Goal: Information Seeking & Learning: Learn about a topic

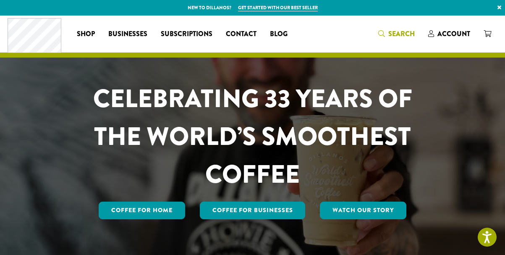
click at [405, 34] on span "Search" at bounding box center [401, 34] width 26 height 10
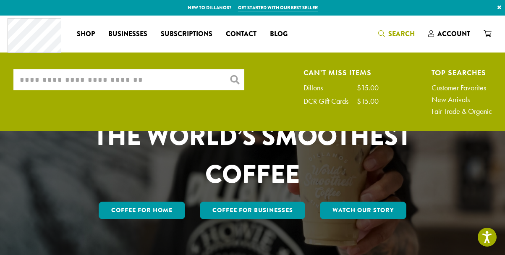
click at [91, 78] on input "What are you searching for?" at bounding box center [128, 79] width 231 height 21
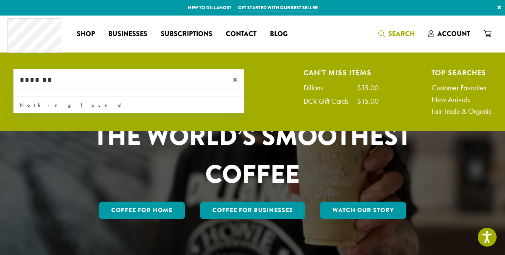
type input "*******"
